Goal: Task Accomplishment & Management: Use online tool/utility

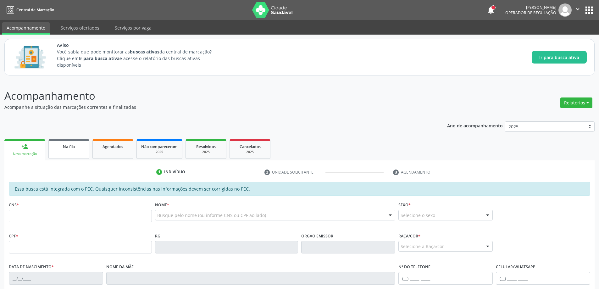
click at [63, 149] on span "Na fila" at bounding box center [69, 146] width 12 height 5
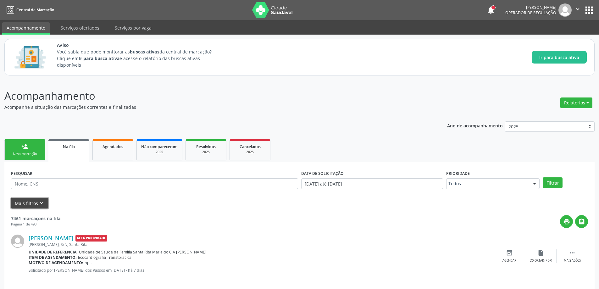
click at [34, 201] on button "Mais filtros keyboard_arrow_down" at bounding box center [29, 203] width 37 height 11
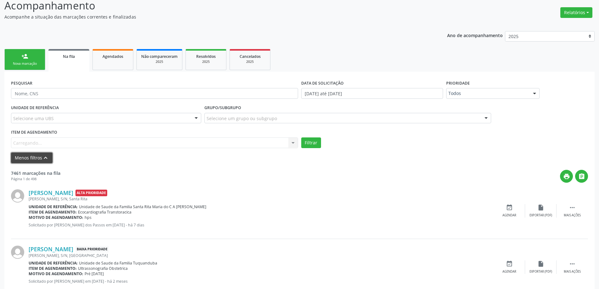
scroll to position [94, 0]
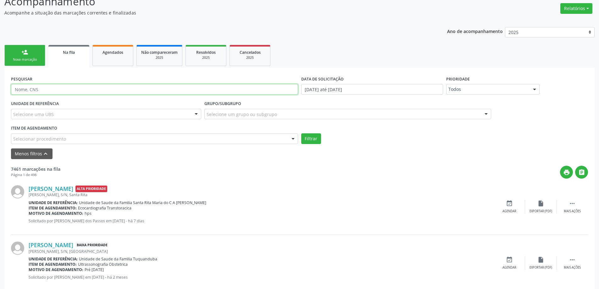
click at [55, 91] on input "text" at bounding box center [154, 89] width 287 height 11
type input "700008368325506"
click at [307, 136] on button "Filtrar" at bounding box center [311, 138] width 20 height 11
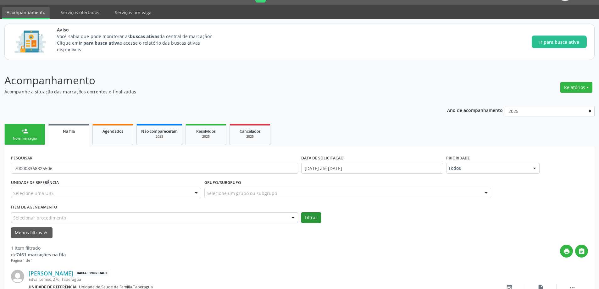
scroll to position [57, 0]
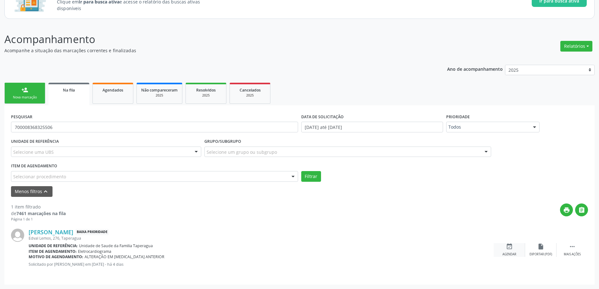
click at [509, 250] on icon "event_available" at bounding box center [509, 246] width 7 height 7
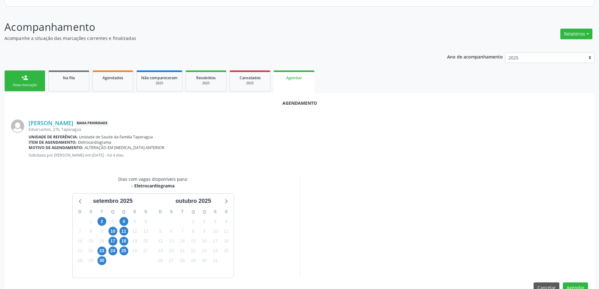
scroll to position [84, 0]
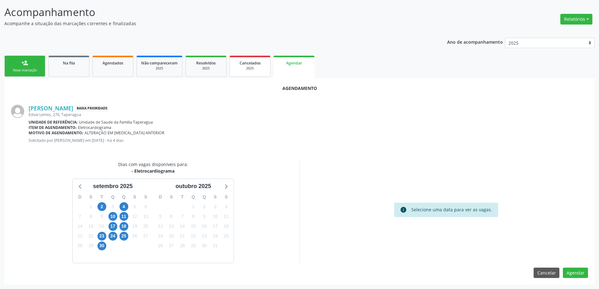
click at [251, 72] on link "Cancelados 2025" at bounding box center [249, 66] width 41 height 21
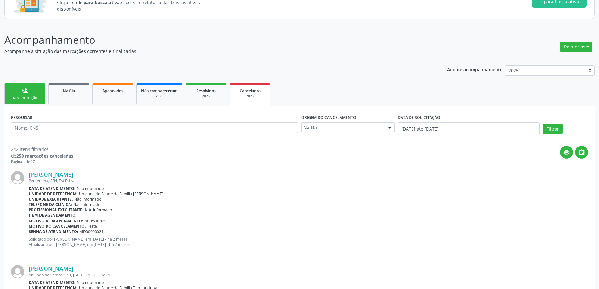
scroll to position [63, 0]
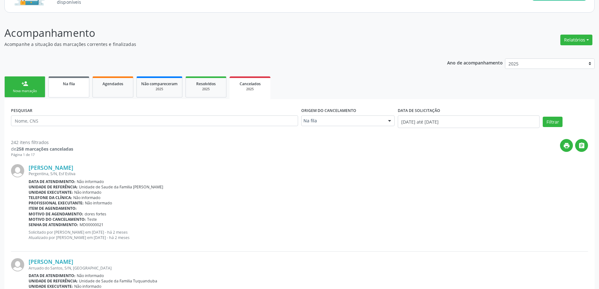
click at [55, 89] on link "Na fila" at bounding box center [68, 86] width 41 height 21
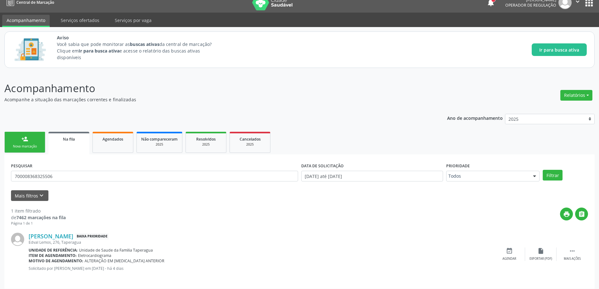
scroll to position [12, 0]
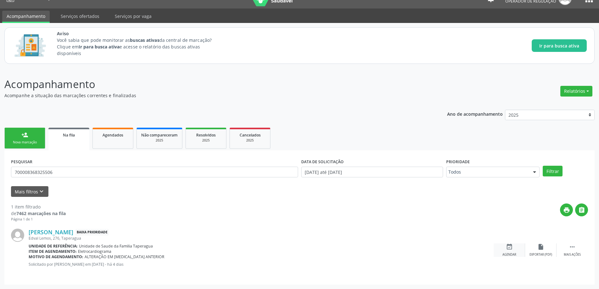
click at [508, 251] on div "event_available Agendar" at bounding box center [508, 250] width 31 height 14
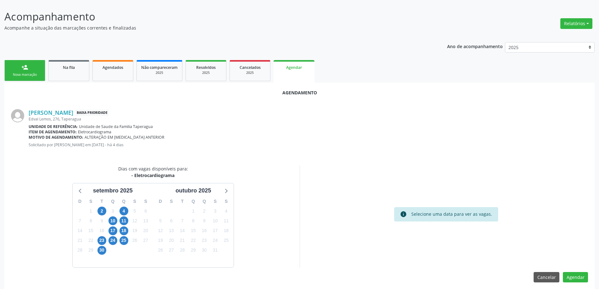
scroll to position [84, 0]
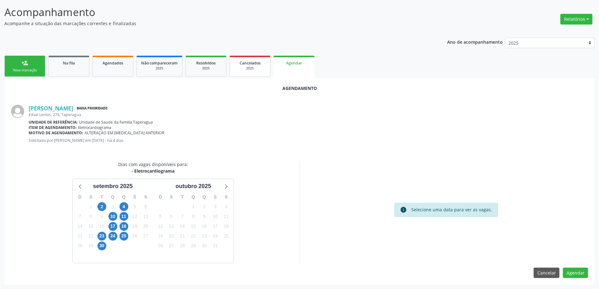
click at [252, 65] on span "Cancelados" at bounding box center [249, 62] width 21 height 5
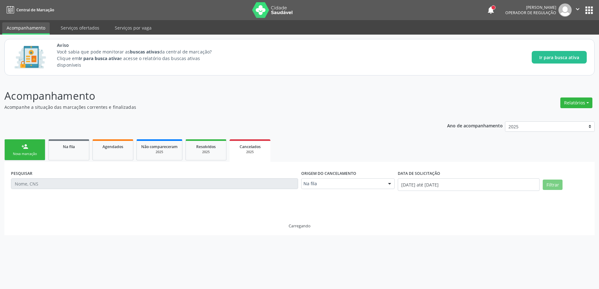
scroll to position [0, 0]
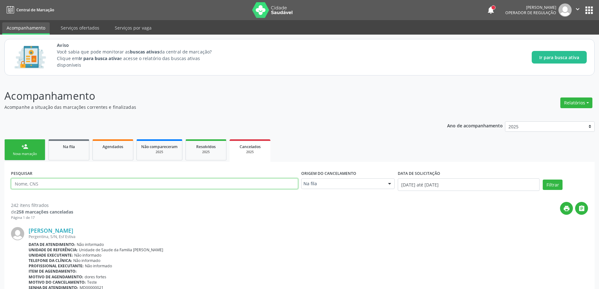
click at [36, 183] on input "text" at bounding box center [154, 183] width 287 height 11
click at [391, 185] on div at bounding box center [389, 183] width 9 height 11
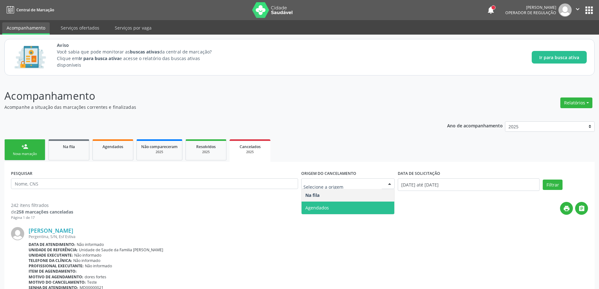
click at [346, 208] on span "Agendados" at bounding box center [347, 207] width 93 height 13
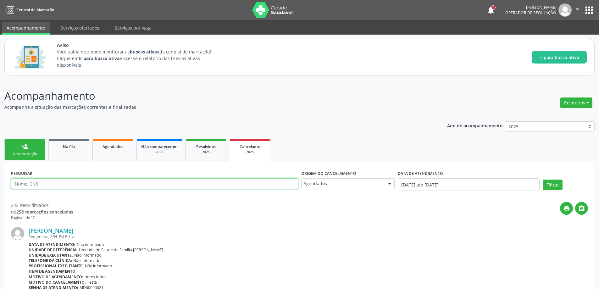
click at [133, 181] on input "text" at bounding box center [154, 183] width 287 height 11
type input "702902584603473"
click at [551, 184] on button "Filtrar" at bounding box center [552, 184] width 20 height 11
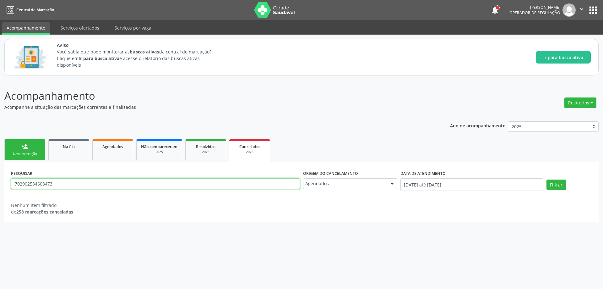
click at [101, 181] on input "702902584603473" at bounding box center [155, 183] width 289 height 11
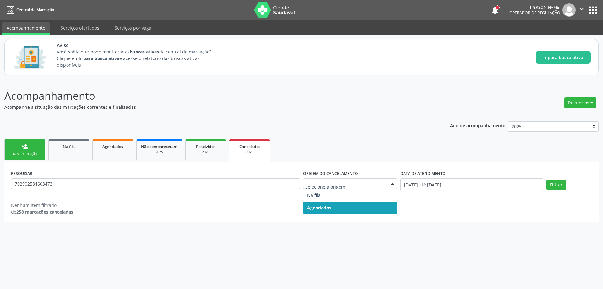
click at [394, 184] on div at bounding box center [392, 183] width 9 height 11
click at [363, 207] on span "Agendados" at bounding box center [351, 207] width 94 height 13
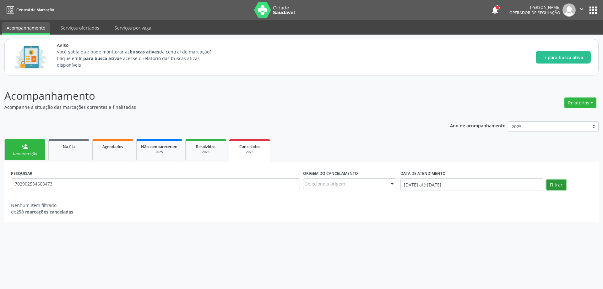
click at [555, 185] on button "Filtrar" at bounding box center [557, 184] width 20 height 11
click at [111, 151] on link "Agendados" at bounding box center [112, 149] width 41 height 21
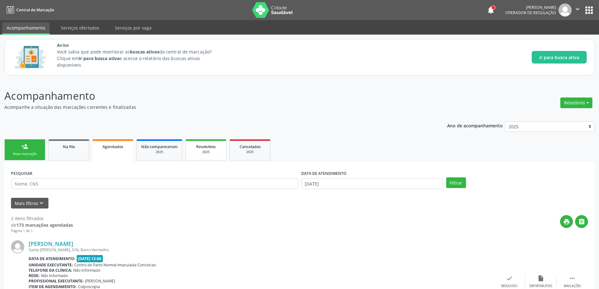
click at [205, 153] on div "2025" at bounding box center [205, 152] width 31 height 5
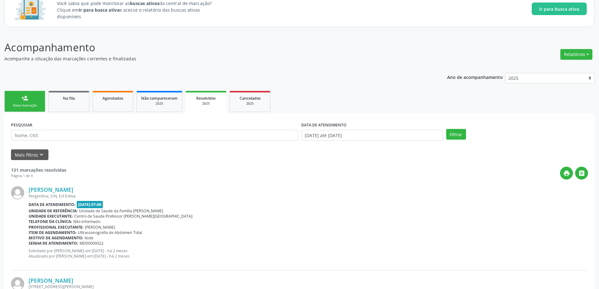
scroll to position [31, 0]
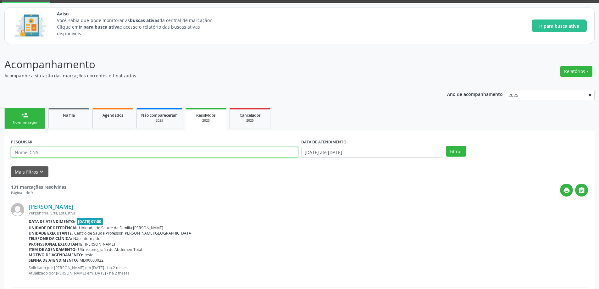
click at [92, 151] on input "text" at bounding box center [154, 152] width 287 height 11
type input "702902584603473"
click at [460, 151] on button "Filtrar" at bounding box center [456, 151] width 20 height 11
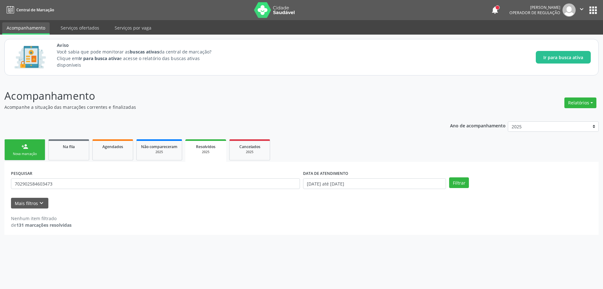
click at [209, 152] on div "2025" at bounding box center [206, 152] width 32 height 5
click at [256, 149] on span "Cancelados" at bounding box center [249, 146] width 21 height 5
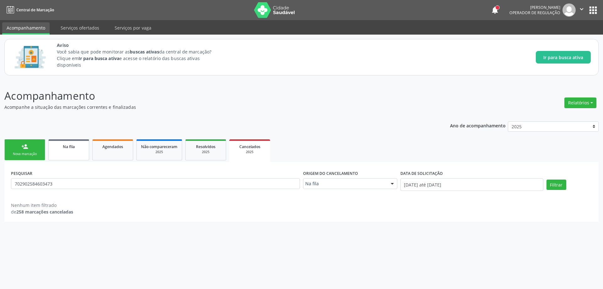
click at [67, 148] on span "Na fila" at bounding box center [69, 146] width 12 height 5
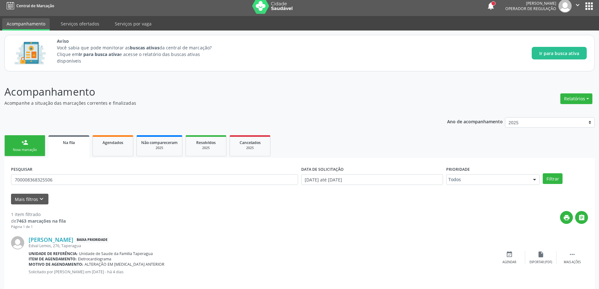
scroll to position [12, 0]
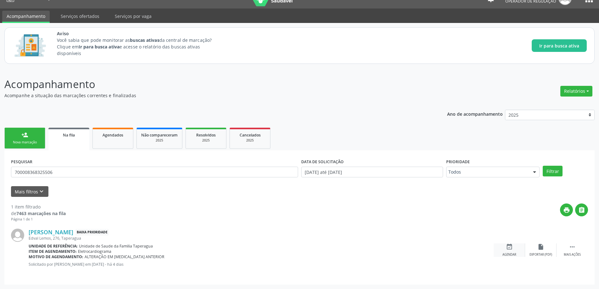
click at [513, 249] on div "event_available Agendar" at bounding box center [508, 250] width 31 height 14
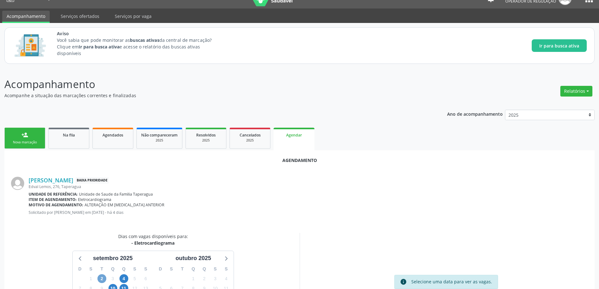
click at [100, 279] on span "2" at bounding box center [101, 278] width 9 height 9
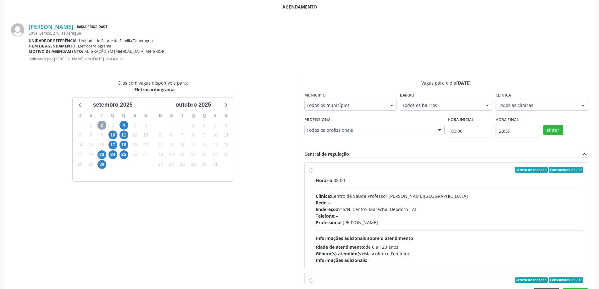
scroll to position [169, 0]
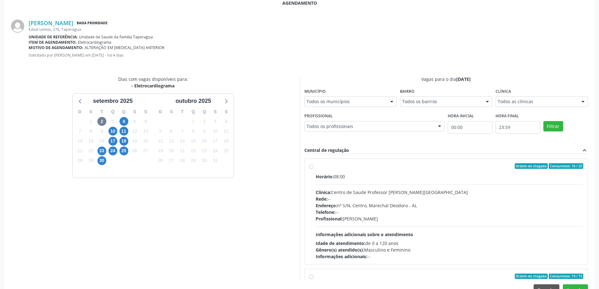
click at [315, 165] on label "Ordem de chegada Consumidos: 16 / 25 Horário: 08:00 Clínica: Centro de Saude Pr…" at bounding box center [449, 211] width 268 height 96
click at [309, 165] on input "Ordem de chegada Consumidos: 16 / 25 Horário: 08:00 Clínica: Centro de Saude Pr…" at bounding box center [311, 166] width 4 height 6
radio input "true"
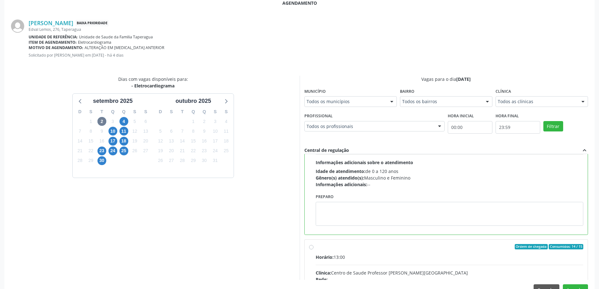
scroll to position [94, 0]
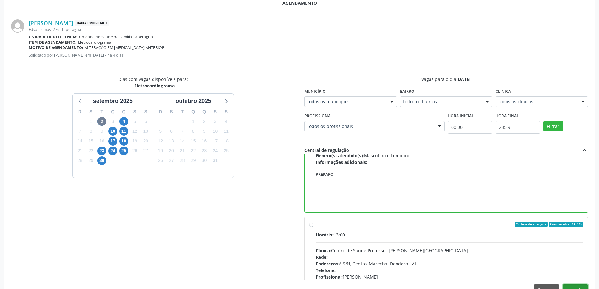
click at [575, 287] on button "Agendar" at bounding box center [574, 289] width 25 height 11
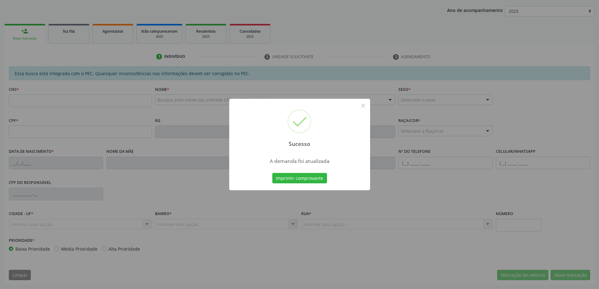
scroll to position [115, 0]
click at [360, 107] on button "×" at bounding box center [363, 105] width 11 height 11
